Goal: Task Accomplishment & Management: Manage account settings

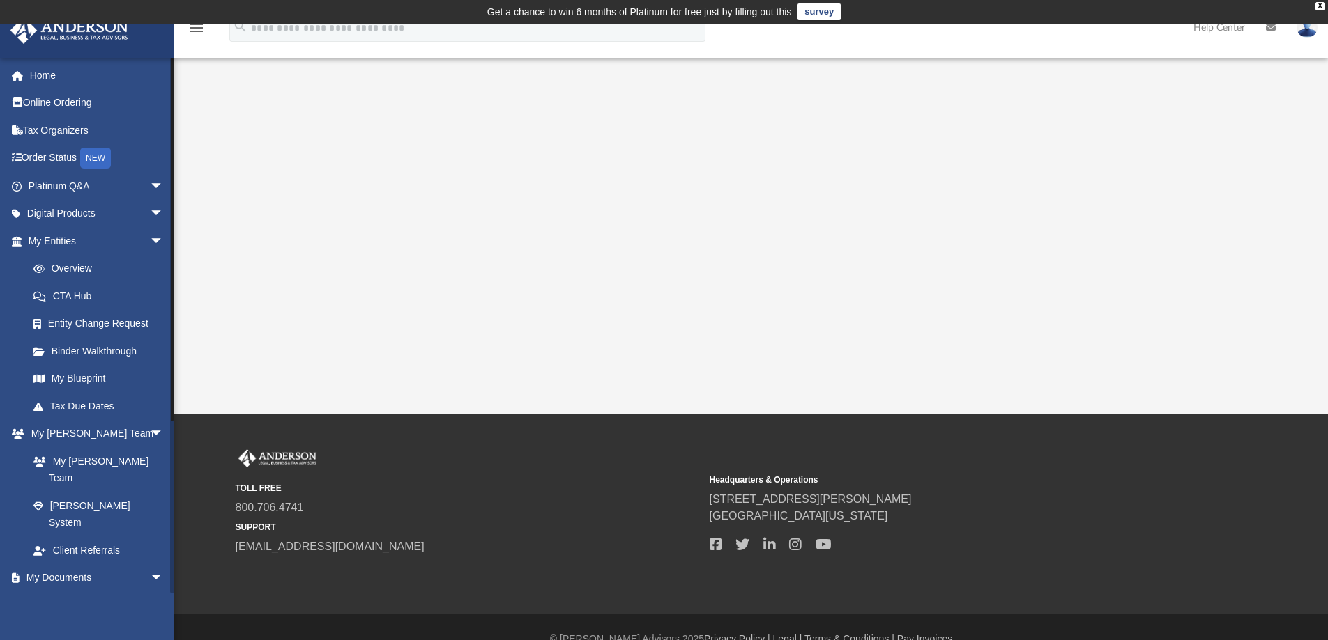
click at [58, 592] on link "Box" at bounding box center [102, 606] width 165 height 28
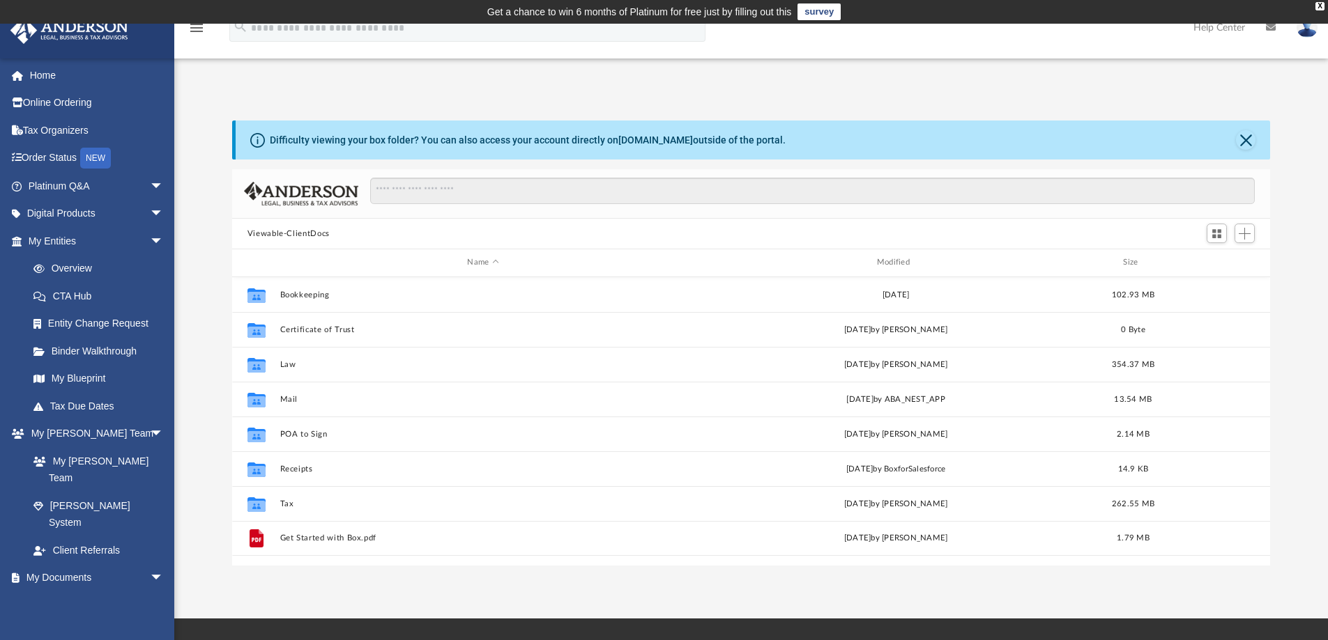
scroll to position [307, 1027]
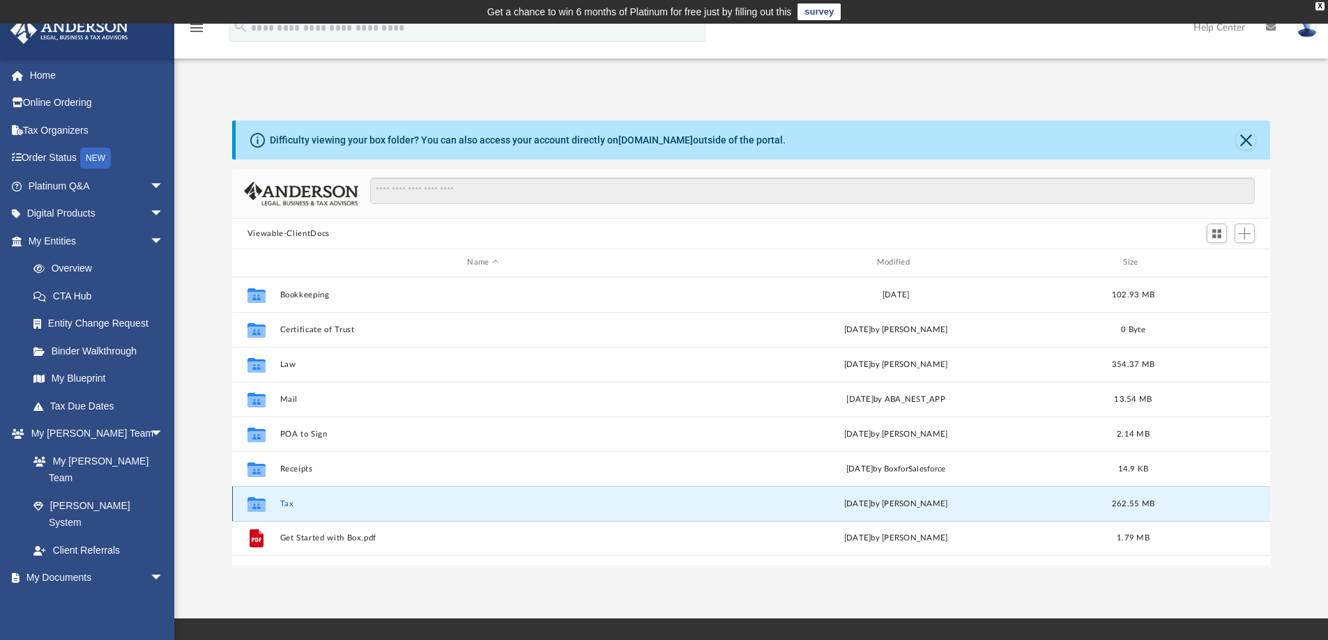
click at [286, 505] on button "Tax" at bounding box center [482, 504] width 406 height 9
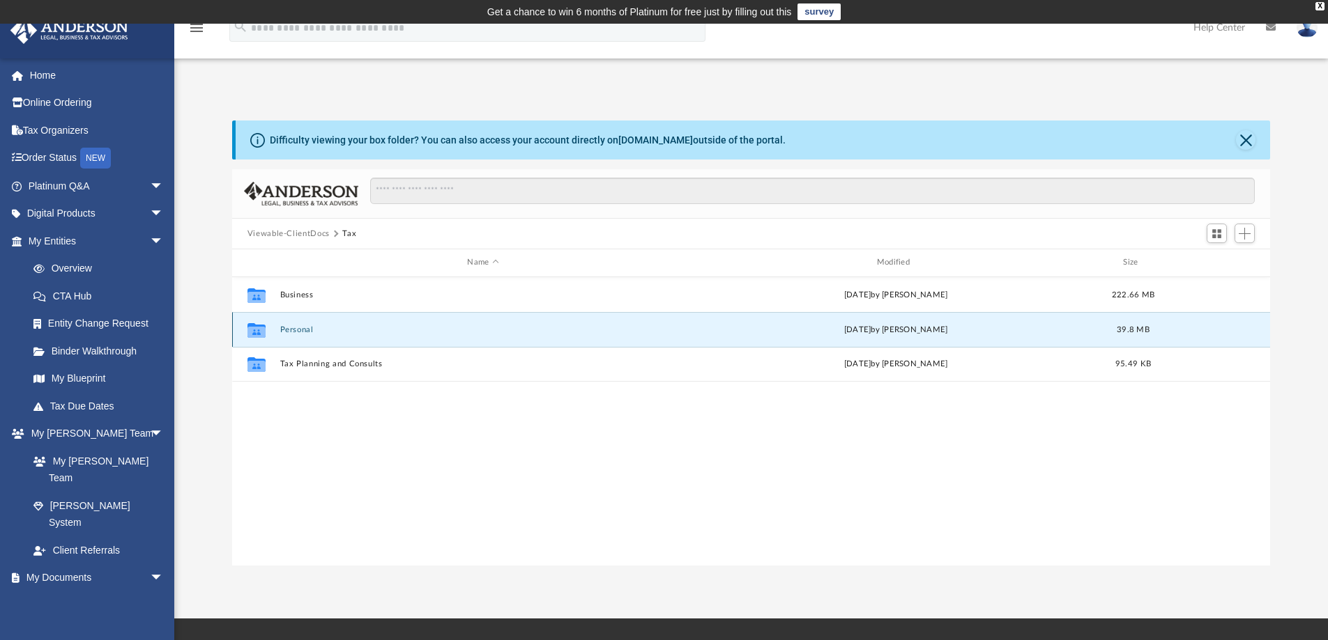
click at [298, 332] on button "Personal" at bounding box center [482, 329] width 406 height 9
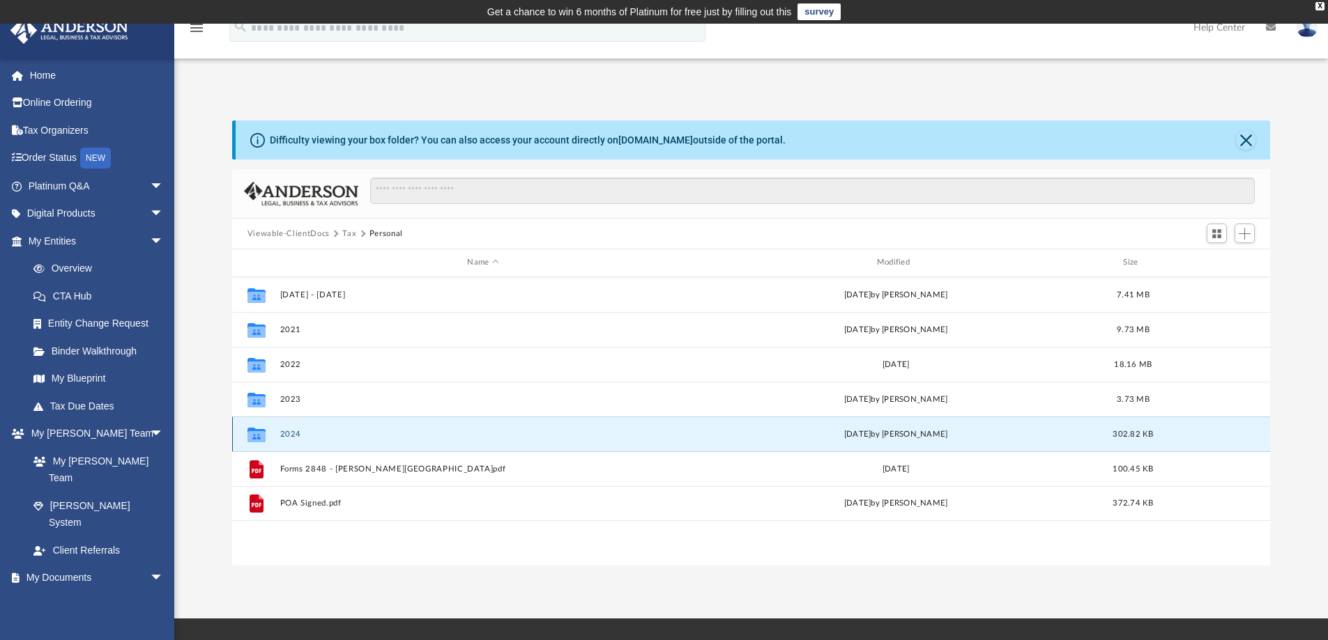
click at [294, 430] on button "2024" at bounding box center [482, 434] width 406 height 9
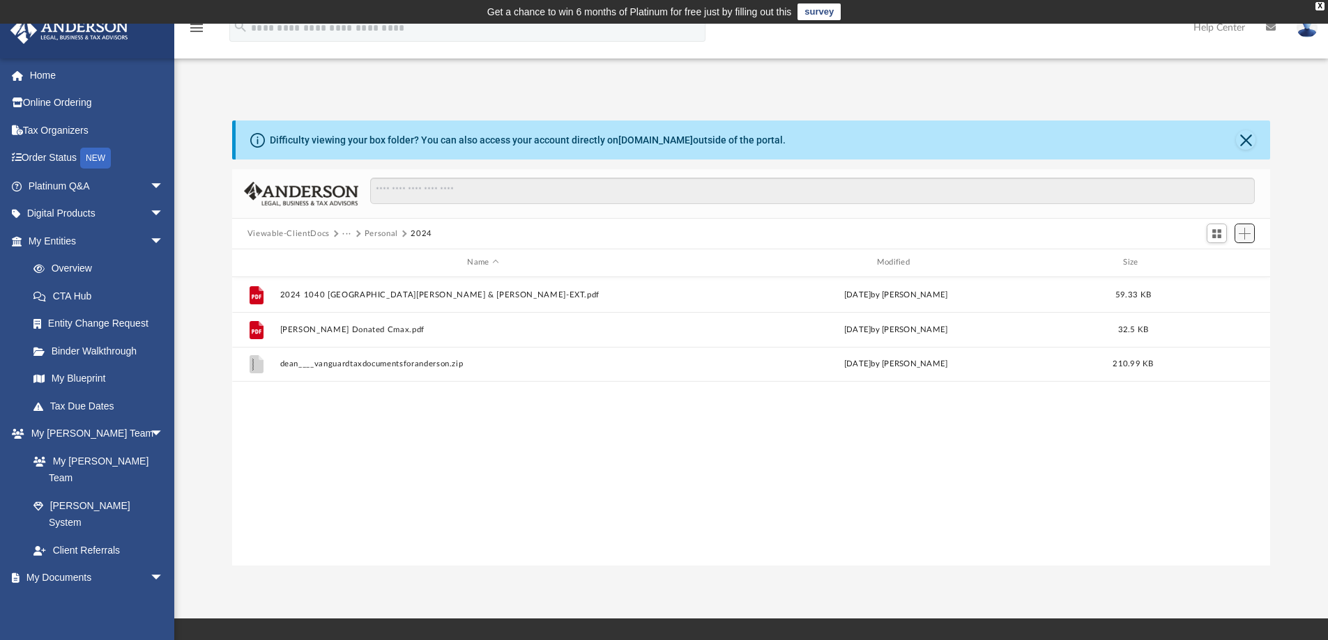
click at [1250, 236] on span "Add" at bounding box center [1244, 234] width 12 height 12
click at [1219, 258] on li "Upload" at bounding box center [1224, 261] width 45 height 15
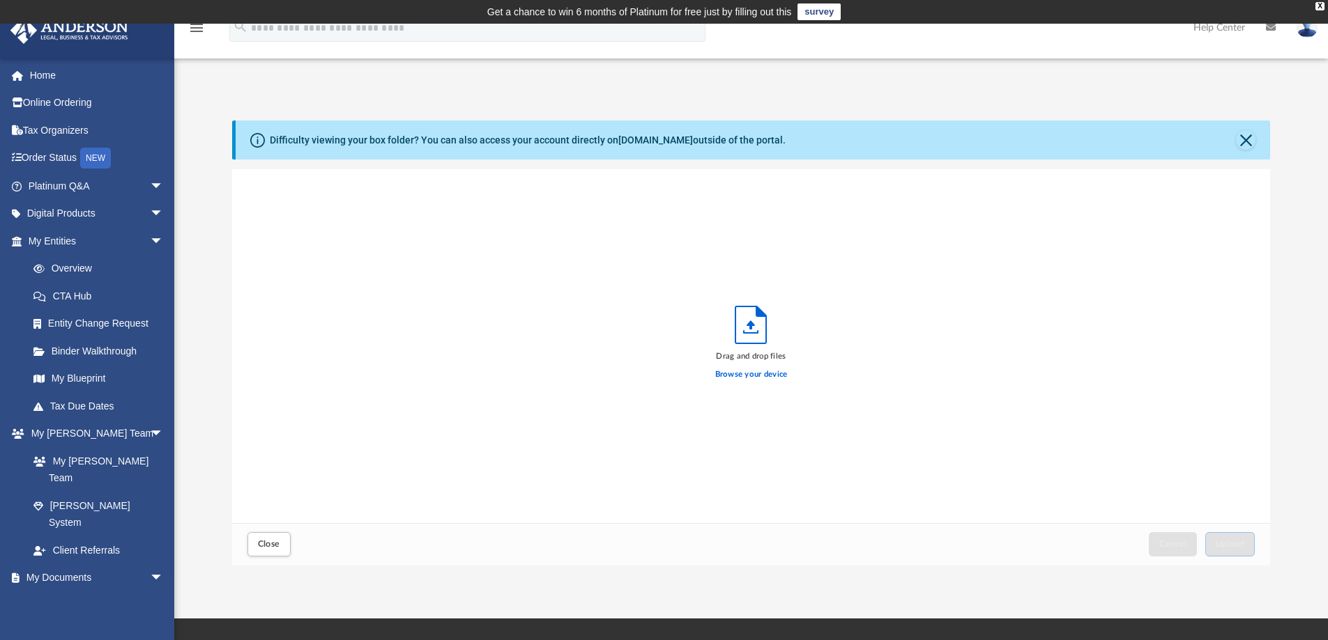
scroll to position [343, 1027]
click at [778, 376] on label "Browse your device" at bounding box center [751, 375] width 72 height 13
click at [0, 0] on input "Browse your device" at bounding box center [0, 0] width 0 height 0
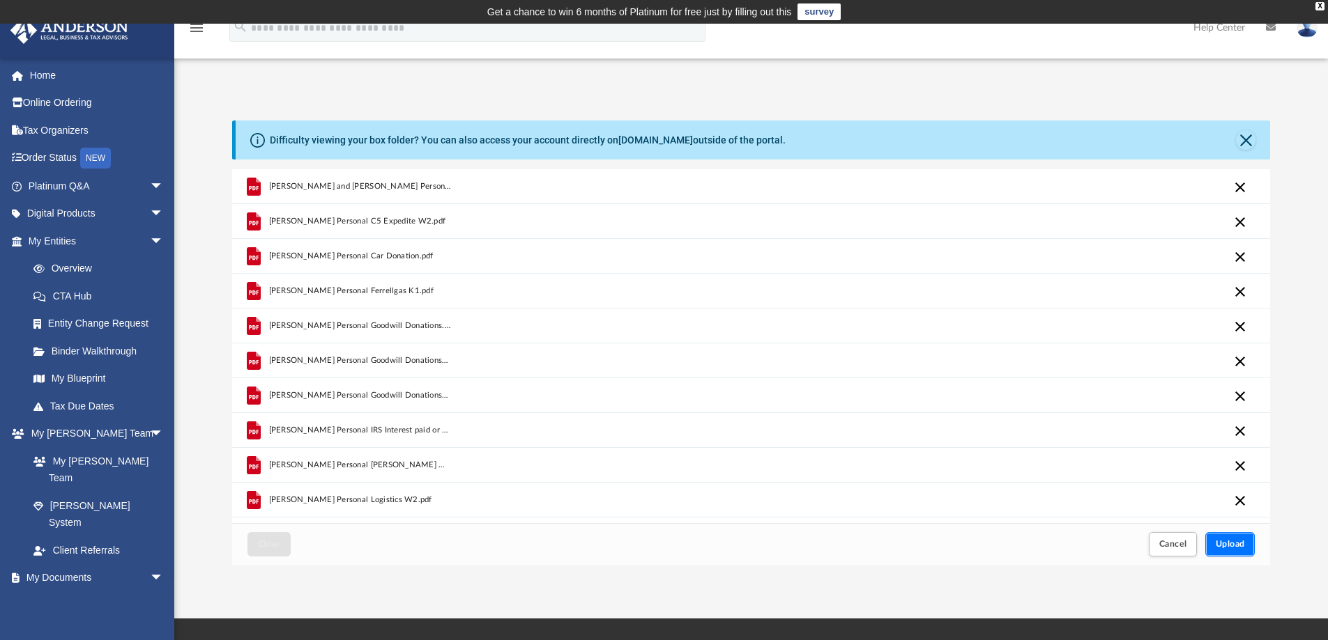
click at [1240, 548] on span "Upload" at bounding box center [1229, 544] width 29 height 8
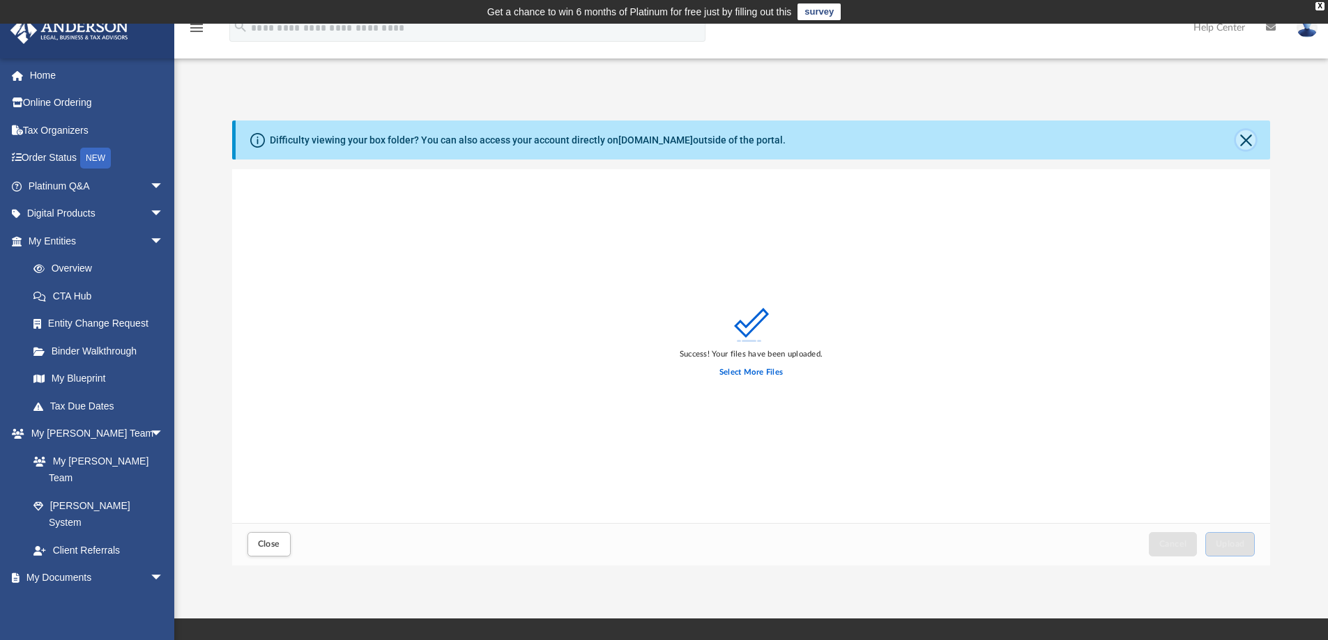
click at [1243, 140] on button "Close" at bounding box center [1246, 140] width 20 height 20
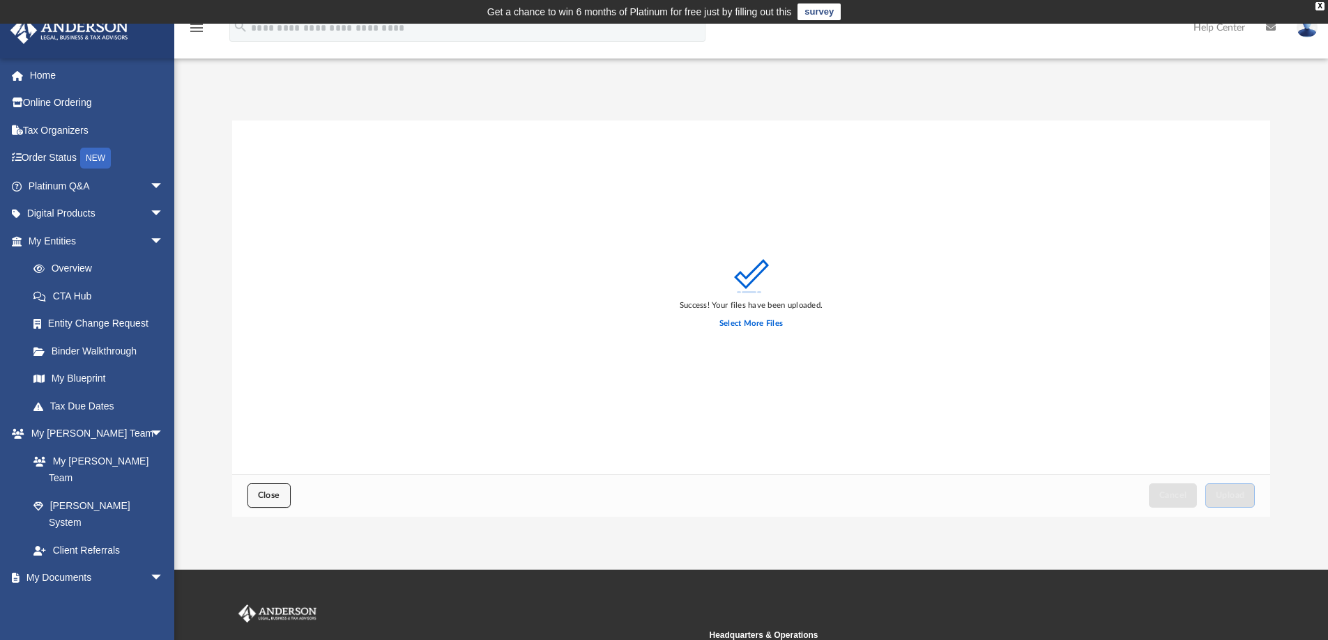
click at [263, 493] on span "Close" at bounding box center [269, 495] width 22 height 8
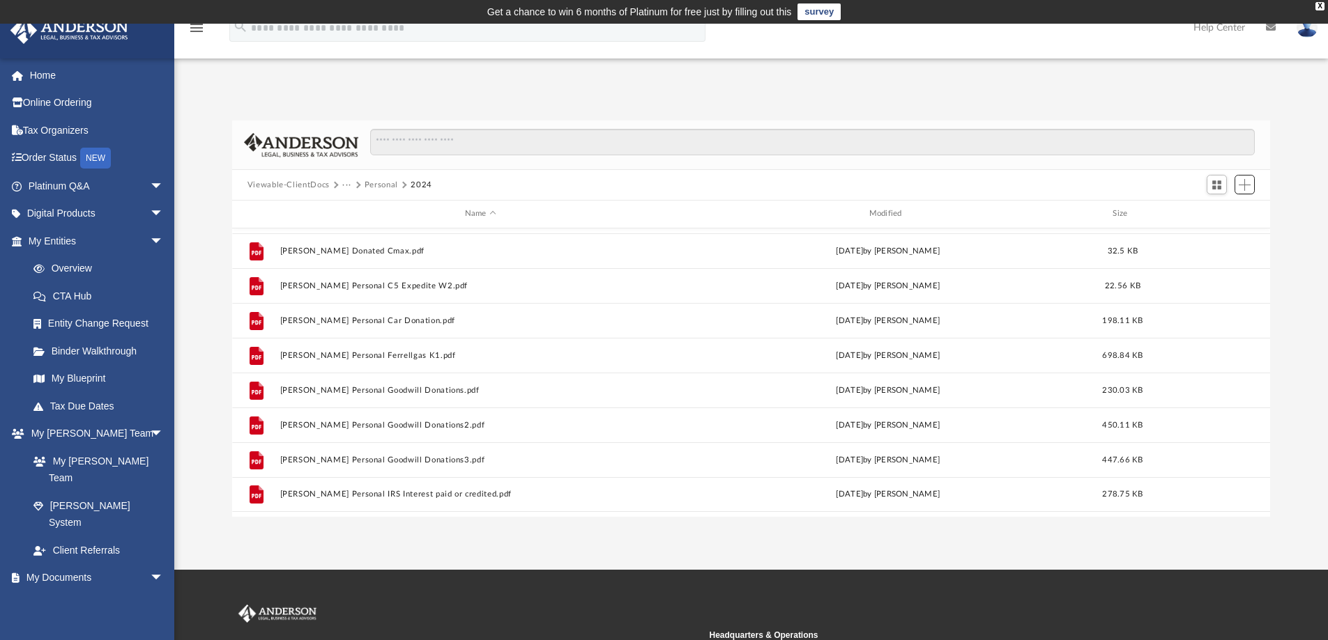
scroll to position [0, 0]
